Goal: Navigation & Orientation: Find specific page/section

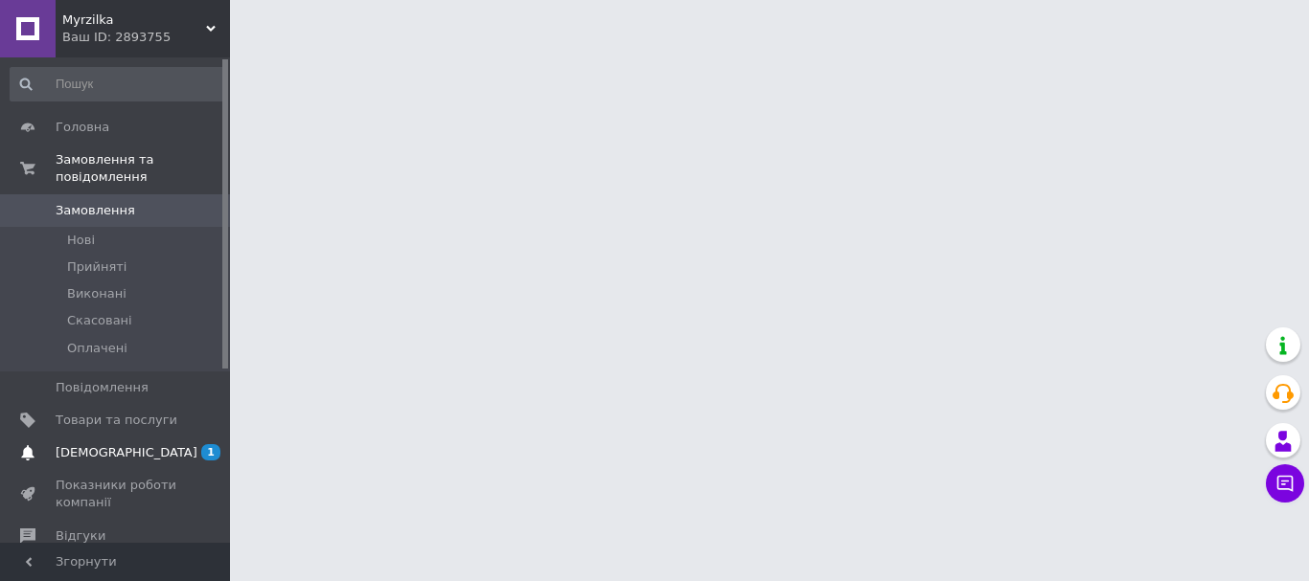
click at [101, 444] on span "[DEMOGRAPHIC_DATA]" at bounding box center [127, 452] width 142 height 17
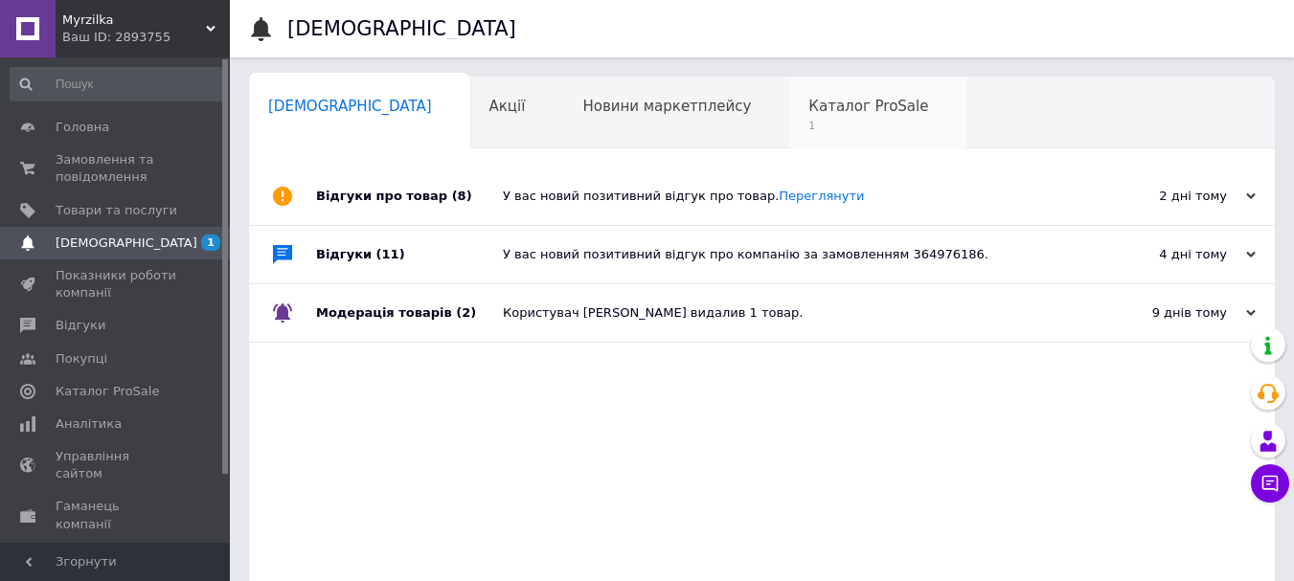
click at [789, 145] on div "Каталог ProSale 1" at bounding box center [877, 114] width 177 height 73
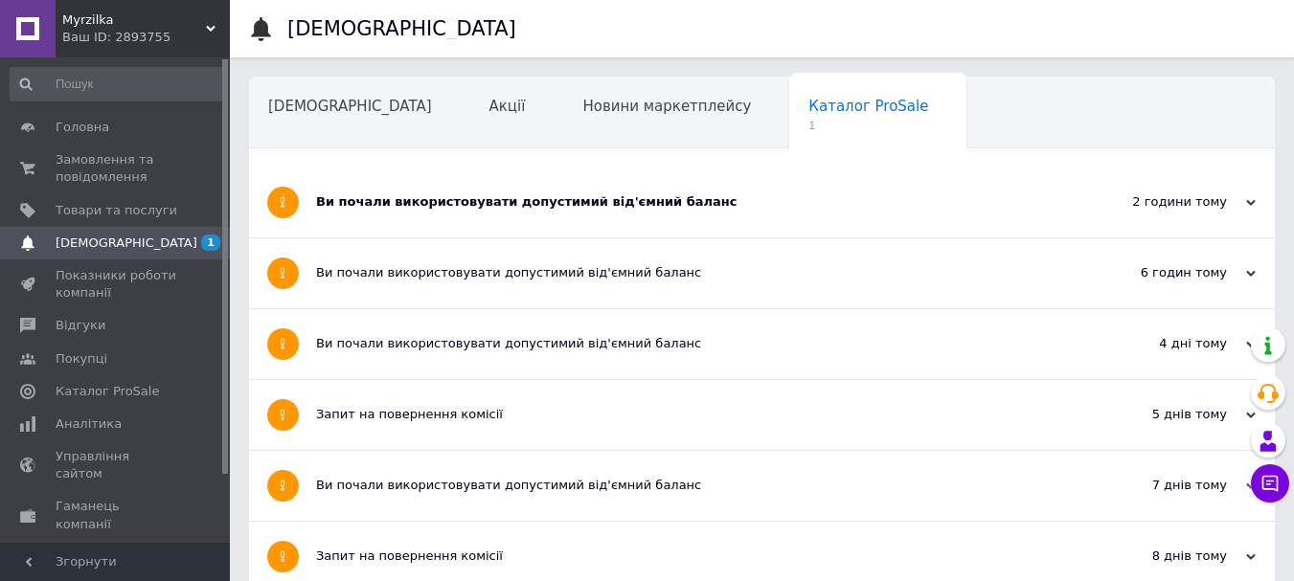
click at [602, 220] on div "Ви почали використовувати допустимий від'ємний баланс" at bounding box center [690, 203] width 748 height 70
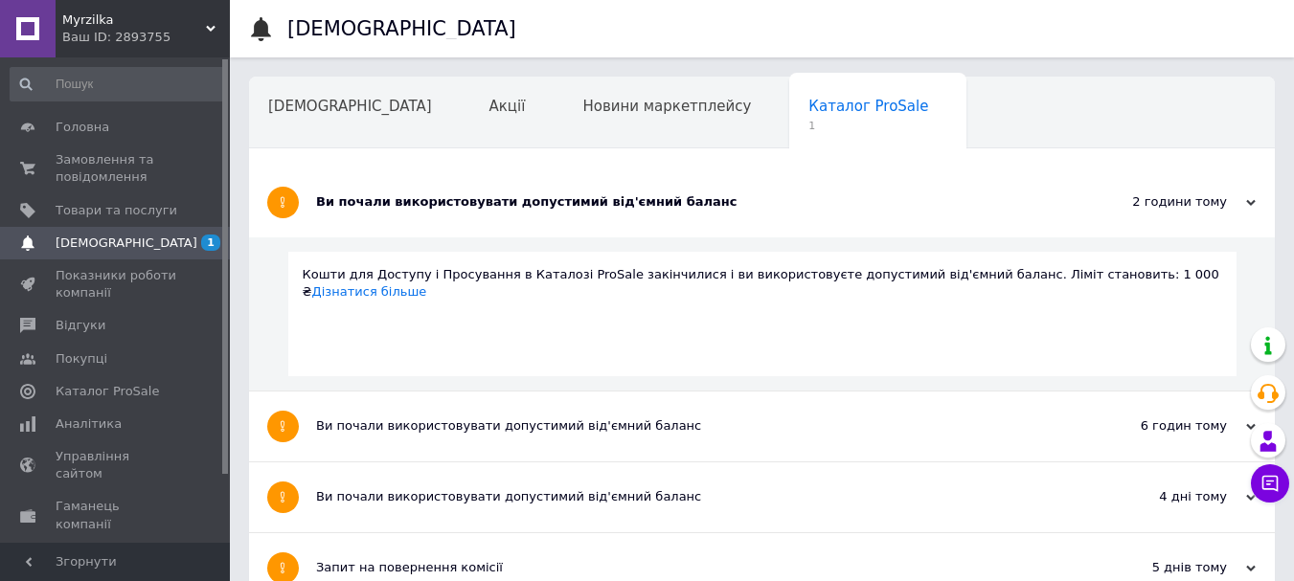
click at [459, 150] on div "Навчання та заходи" at bounding box center [354, 186] width 210 height 73
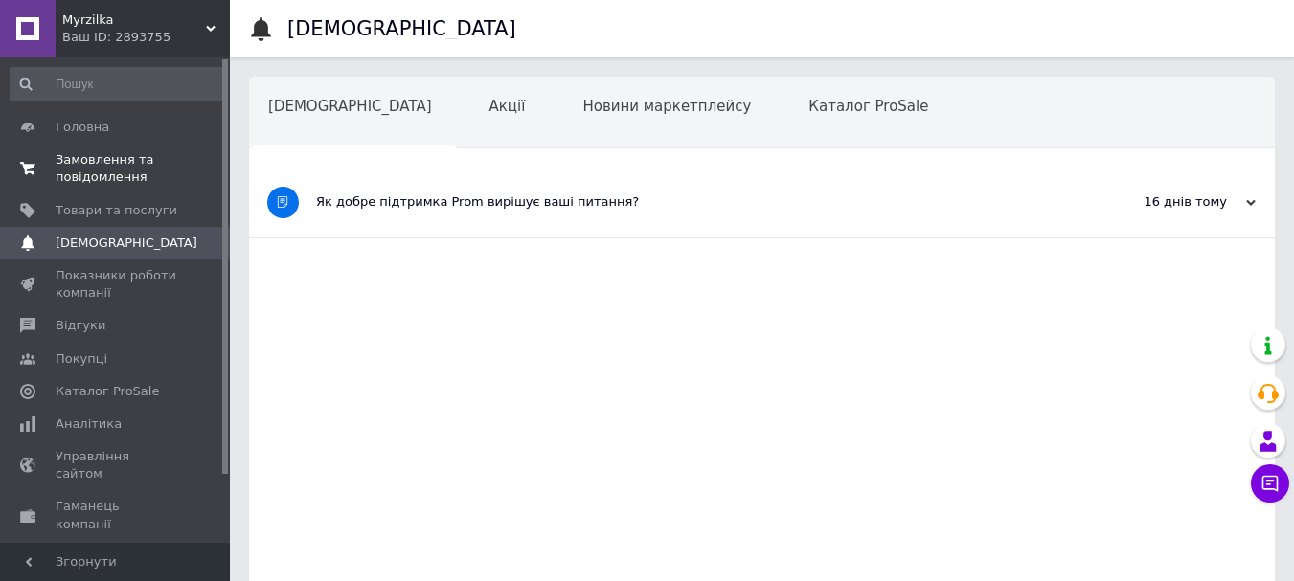
click at [133, 157] on span "Замовлення та повідомлення" at bounding box center [117, 168] width 122 height 34
